Goal: Task Accomplishment & Management: Manage account settings

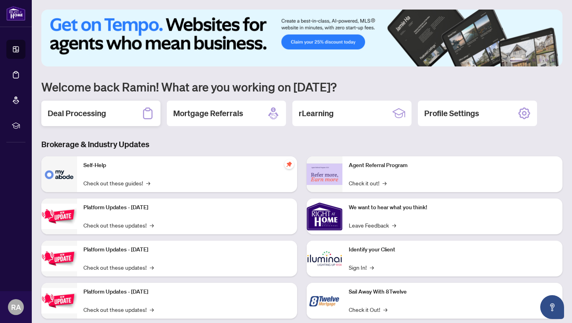
click at [108, 113] on div "Deal Processing" at bounding box center [100, 113] width 119 height 25
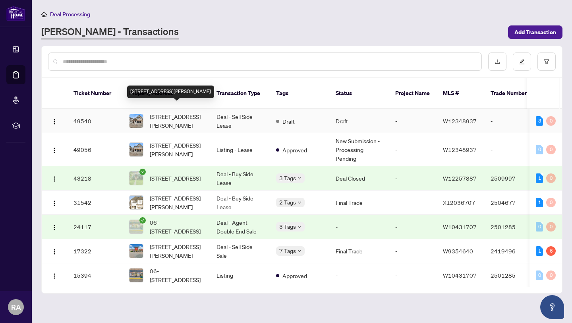
click at [181, 112] on span "[STREET_ADDRESS][PERSON_NAME]" at bounding box center [177, 120] width 54 height 17
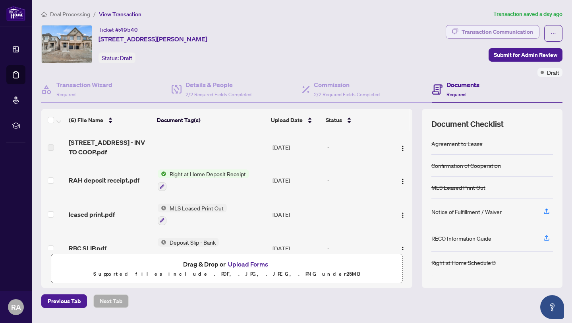
click at [485, 31] on div "Transaction Communication" at bounding box center [498, 31] width 72 height 13
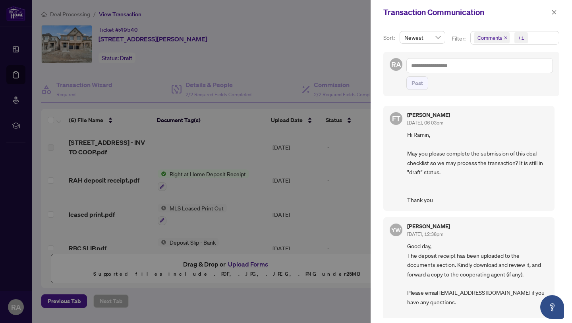
click at [346, 151] on div at bounding box center [286, 161] width 572 height 323
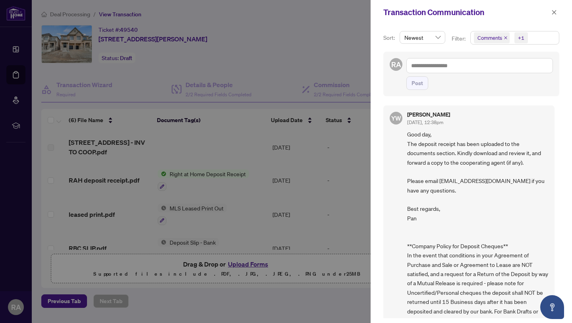
scroll to position [116, 0]
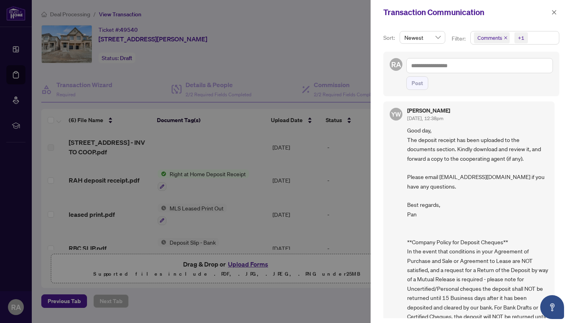
click at [341, 180] on div at bounding box center [286, 161] width 572 height 323
click at [555, 10] on icon "close" at bounding box center [554, 13] width 6 height 6
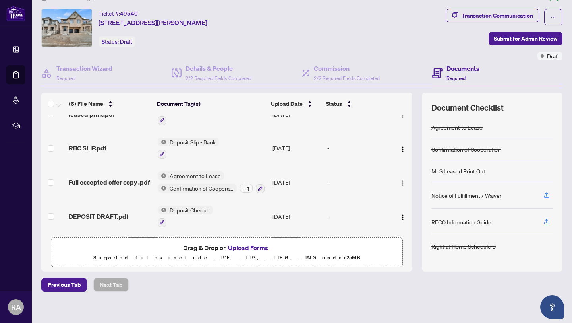
scroll to position [21, 0]
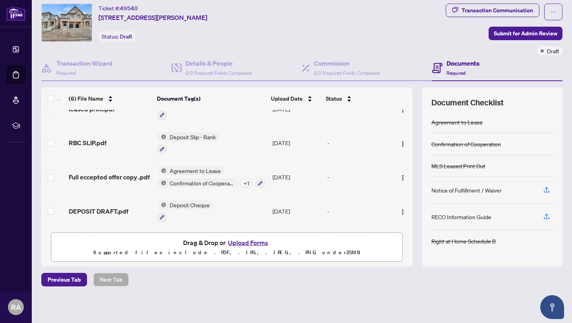
click at [199, 204] on span "Deposit Cheque" at bounding box center [189, 204] width 46 height 9
click at [183, 242] on span "Deposit Cheque" at bounding box center [172, 240] width 46 height 9
